Goal: Navigation & Orientation: Find specific page/section

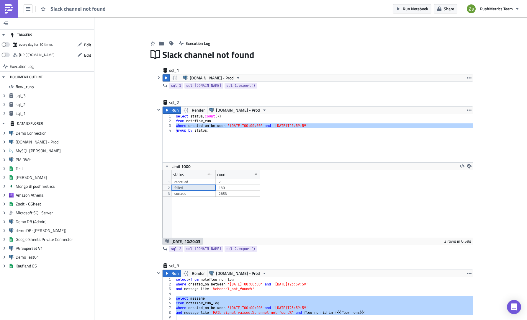
scroll to position [68, 310]
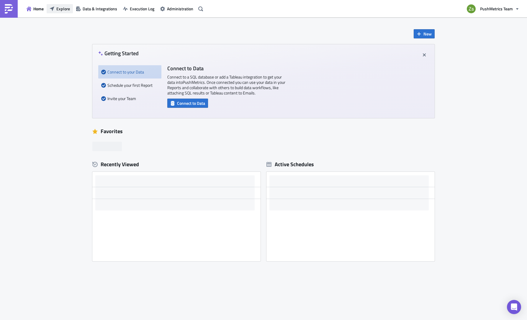
click at [66, 9] on span "Explore" at bounding box center [63, 9] width 14 height 6
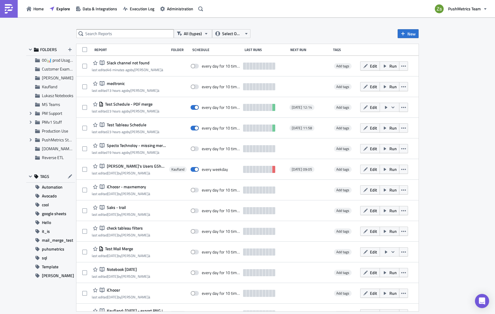
click at [428, 103] on div "All (types) Select Owner New FOLDERS 00📊 prod Usage Summary Customer Examples […" at bounding box center [247, 166] width 495 height 298
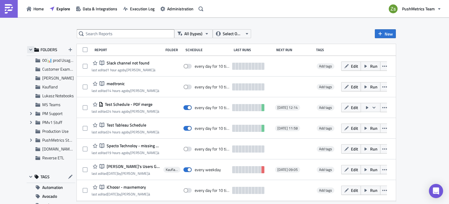
click at [28, 50] on icon "button" at bounding box center [30, 49] width 5 height 5
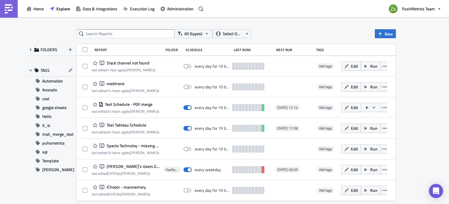
click at [27, 74] on div "TAGS" at bounding box center [51, 70] width 49 height 12
click at [28, 71] on icon "button" at bounding box center [30, 70] width 5 height 5
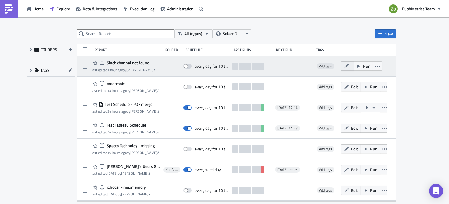
click at [348, 69] on button "Edit" at bounding box center [347, 65] width 13 height 9
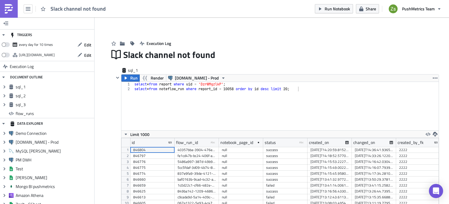
scroll to position [68, 310]
click at [3, 9] on link at bounding box center [9, 9] width 18 height 18
